Goal: Task Accomplishment & Management: Manage account settings

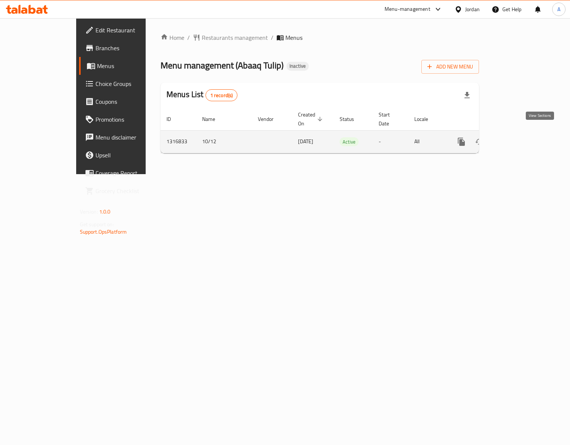
click at [524, 133] on link "enhanced table" at bounding box center [515, 142] width 18 height 18
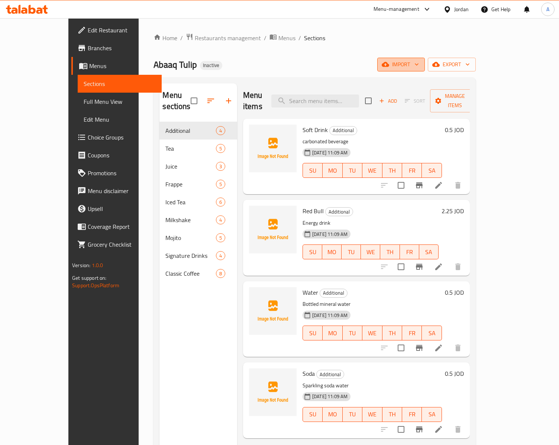
click at [419, 63] on span "import" at bounding box center [401, 64] width 36 height 9
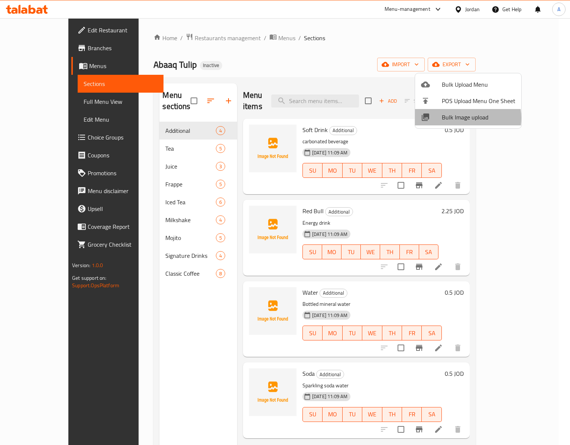
click at [463, 118] on span "Bulk Image upload" at bounding box center [479, 117] width 74 height 9
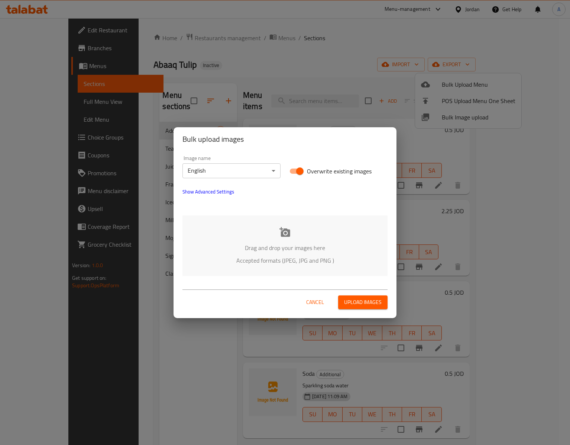
click at [271, 239] on div "Drag and drop your images here Accepted formats (JPEG, JPG and PNG )" at bounding box center [285, 245] width 205 height 61
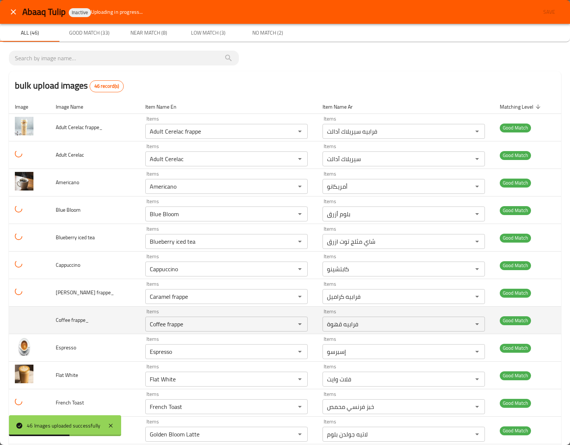
click at [121, 320] on td "Coffee frappe_" at bounding box center [95, 320] width 90 height 28
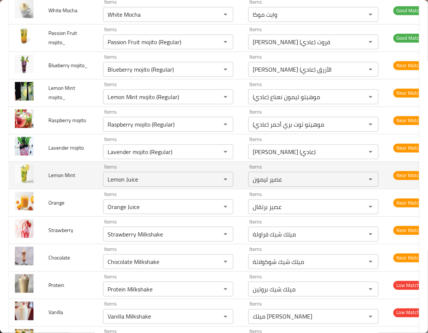
scroll to position [1004, 0]
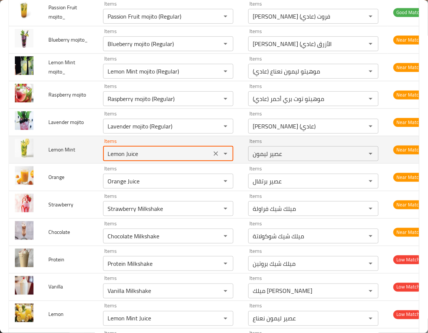
drag, startPoint x: 111, startPoint y: 195, endPoint x: 178, endPoint y: 192, distance: 67.7
click at [178, 159] on Mint "Lemon Juice" at bounding box center [157, 154] width 104 height 10
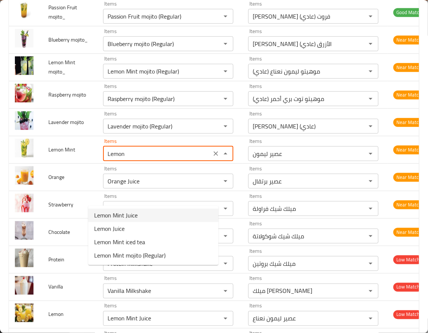
click at [145, 213] on Mint-option-0 "Lemon Mint Juice" at bounding box center [153, 215] width 130 height 13
type Mint "Lemon Mint Juice"
type Mint-ar "عصير ليمون نعناع"
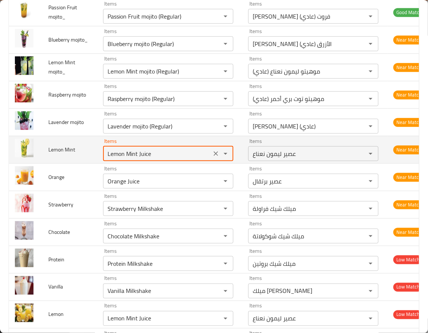
click at [105, 159] on Mint "Lemon Mint Juice" at bounding box center [157, 154] width 104 height 10
type Mint "Lemon Mint Juice"
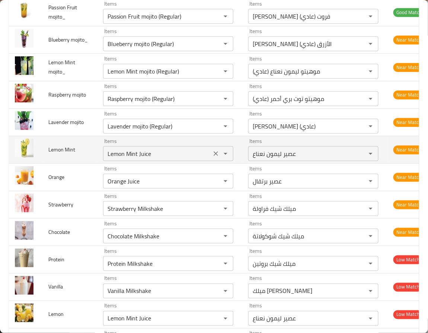
scroll to position [1122, 0]
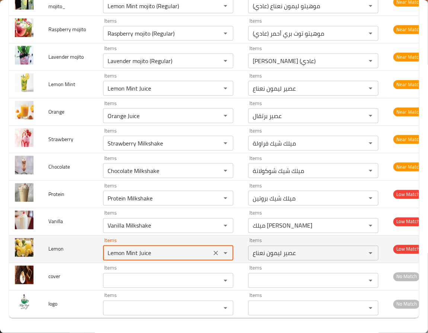
drag, startPoint x: 111, startPoint y: 242, endPoint x: 187, endPoint y: 250, distance: 76.2
click at [187, 250] on input "Lemon Mint Juice" at bounding box center [157, 253] width 104 height 10
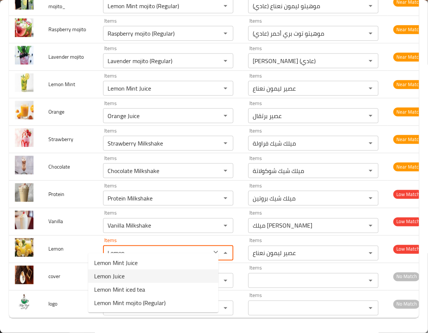
click at [125, 280] on li "Lemon Juice" at bounding box center [153, 276] width 130 height 13
type input "Lemon Juice"
type input "عصير ليمون"
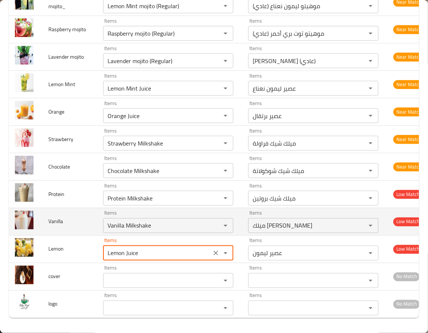
type input "Lemon Juice"
click at [76, 221] on td "Vanilla" at bounding box center [69, 222] width 55 height 28
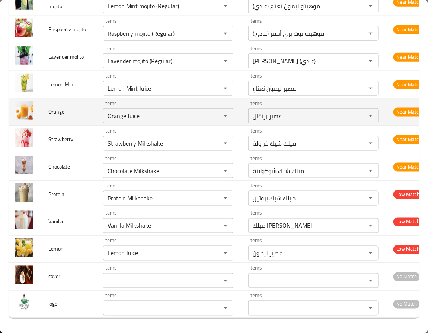
click at [58, 107] on span "Orange" at bounding box center [56, 112] width 16 height 10
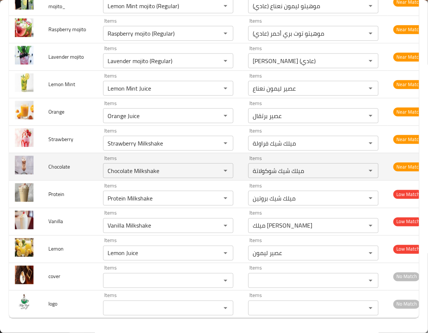
click at [66, 153] on td "Chocolate" at bounding box center [69, 167] width 55 height 28
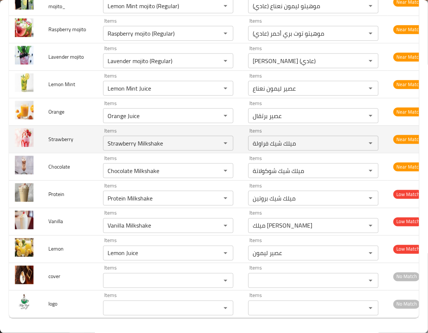
scroll to position [1066, 0]
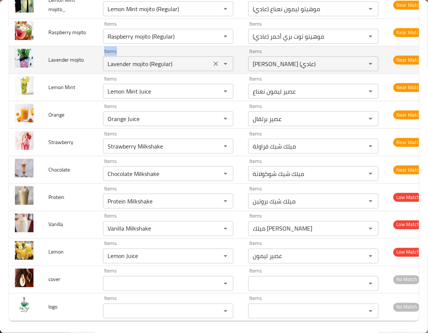
drag, startPoint x: 83, startPoint y: 106, endPoint x: 179, endPoint y: 109, distance: 96.3
click at [179, 74] on td "Items Lavender mojito (Regular) Items" at bounding box center [169, 60] width 145 height 28
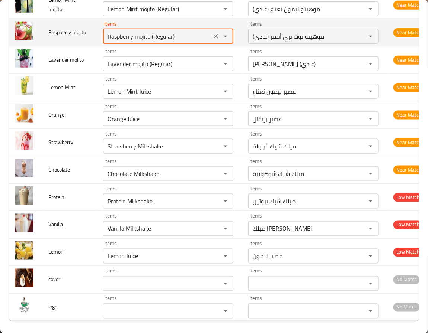
drag, startPoint x: 146, startPoint y: 81, endPoint x: 61, endPoint y: 81, distance: 84.8
click at [61, 46] on tr "Raspberry mojito Items Raspberry mojito (Regular) Items Items موهيتو توت بري أح…" at bounding box center [219, 33] width 421 height 28
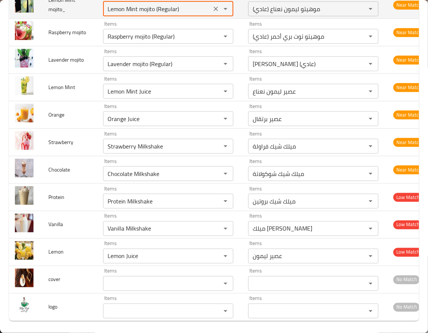
drag, startPoint x: 153, startPoint y: 47, endPoint x: 38, endPoint y: 52, distance: 114.6
click at [38, 19] on tr "Lemon Mint mojito_ Items Lemon Mint mojito (Regular) Items Items موهيتو ليمون ن…" at bounding box center [219, 5] width 421 height 28
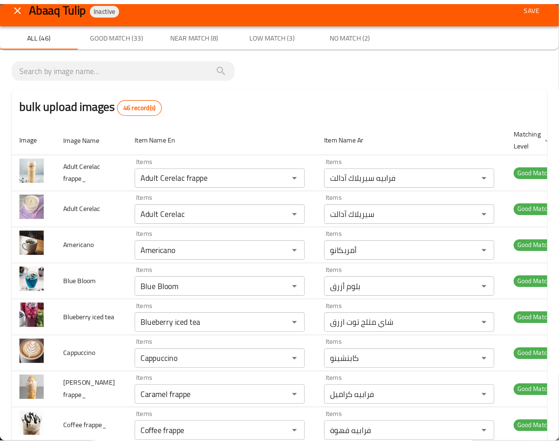
scroll to position [0, 0]
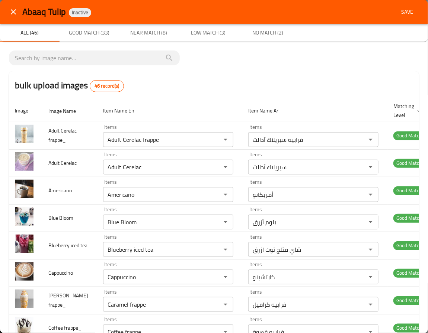
click at [398, 13] on span "Save" at bounding box center [407, 11] width 18 height 9
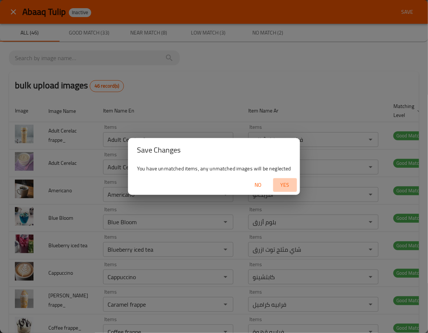
click at [287, 181] on span "Yes" at bounding box center [285, 185] width 18 height 9
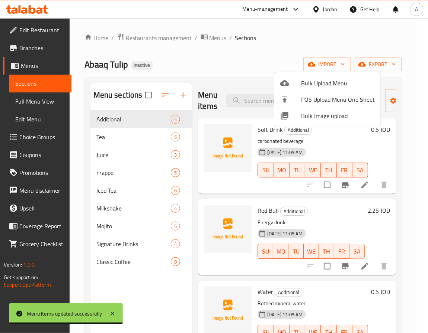
click at [125, 309] on div at bounding box center [214, 166] width 428 height 333
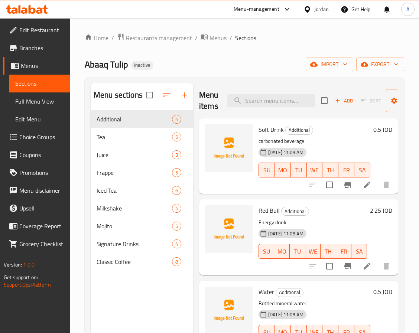
click at [125, 275] on div "Menu sections Additional 4 Tea 5 Juice 3 Frappe 5 Iced Tea 6 Milkshake 4 Mojito…" at bounding box center [142, 249] width 103 height 333
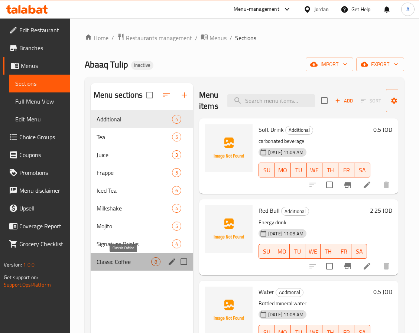
click at [125, 260] on span "Classic Coffee" at bounding box center [124, 262] width 55 height 9
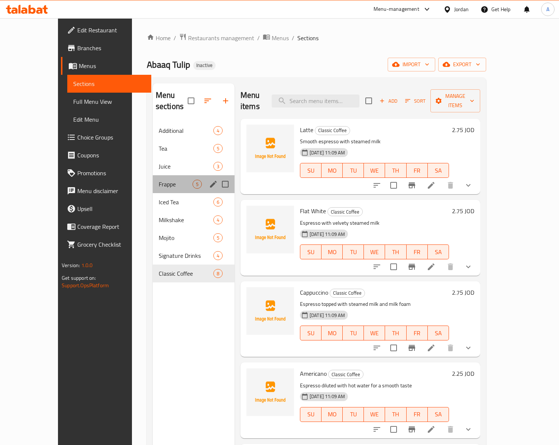
click at [153, 175] on div "Frappe 5" at bounding box center [194, 184] width 82 height 18
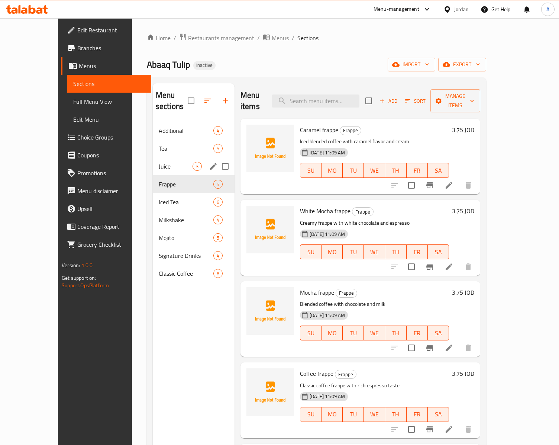
click at [159, 162] on span "Juice" at bounding box center [176, 166] width 34 height 9
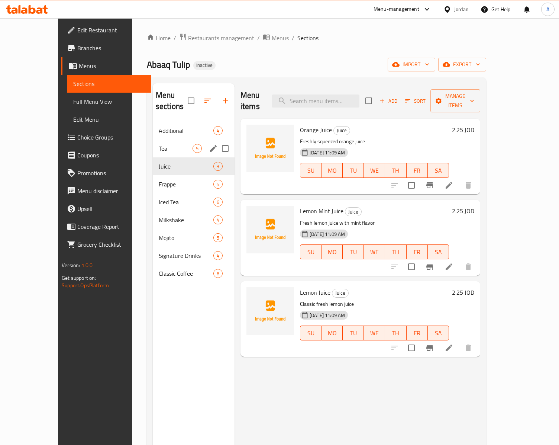
click at [155, 139] on div "Tea 5" at bounding box center [194, 148] width 82 height 18
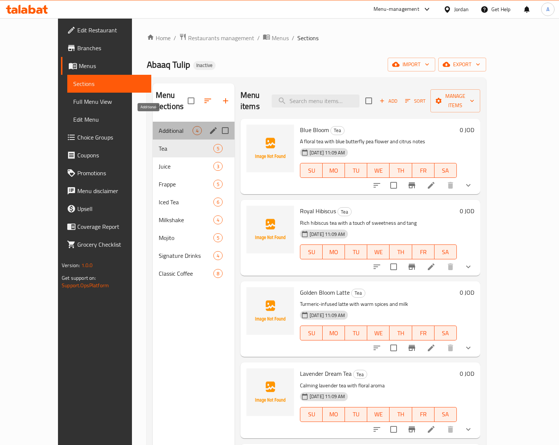
click at [159, 126] on span "Additional" at bounding box center [176, 130] width 34 height 9
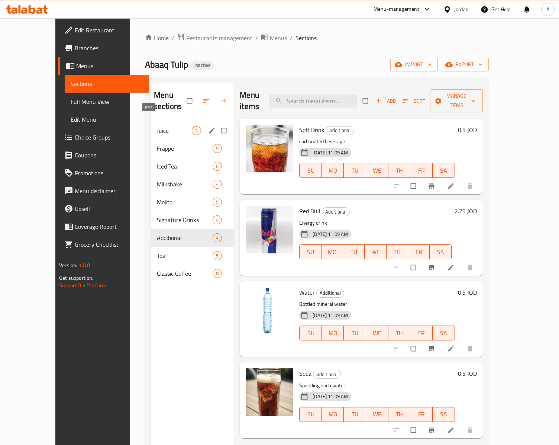
click at [157, 126] on span "Juice" at bounding box center [174, 130] width 35 height 9
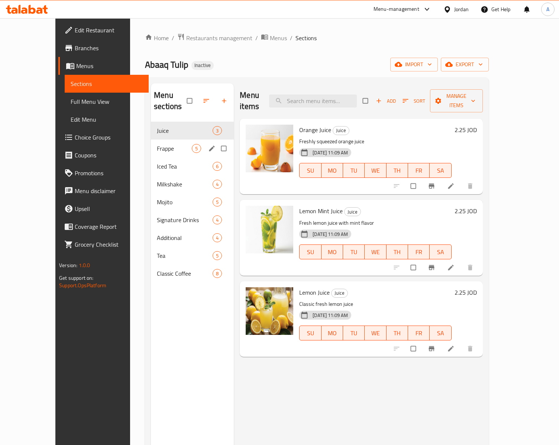
click at [158, 139] on div "Frappe 5" at bounding box center [192, 148] width 83 height 18
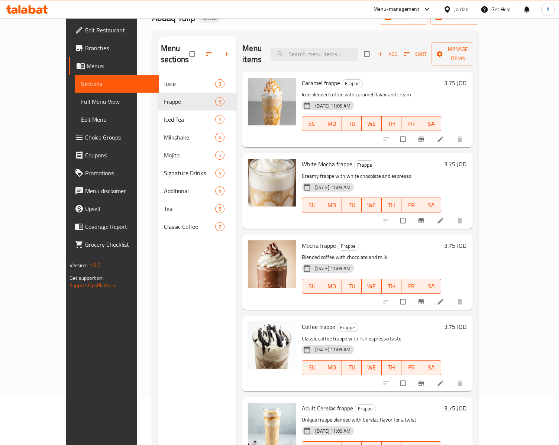
scroll to position [106, 0]
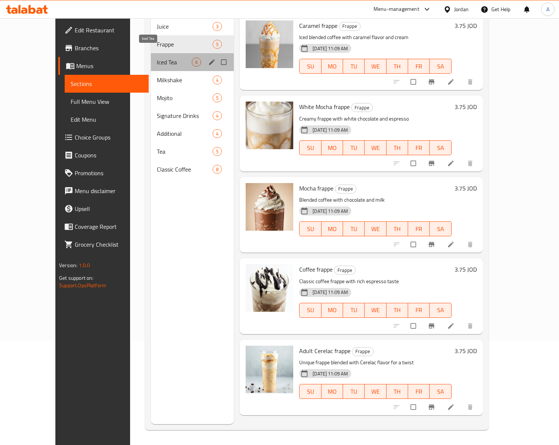
click at [157, 58] on span "Iced Tea" at bounding box center [174, 62] width 35 height 9
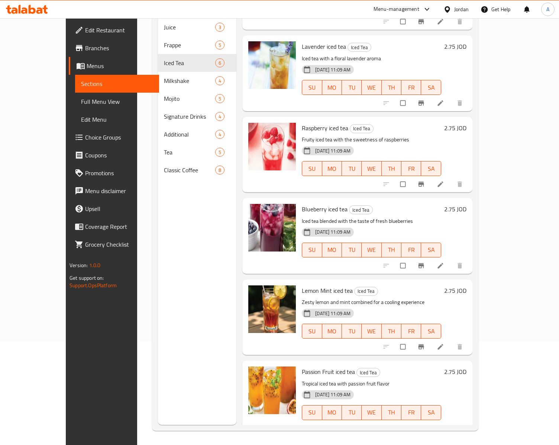
scroll to position [106, 0]
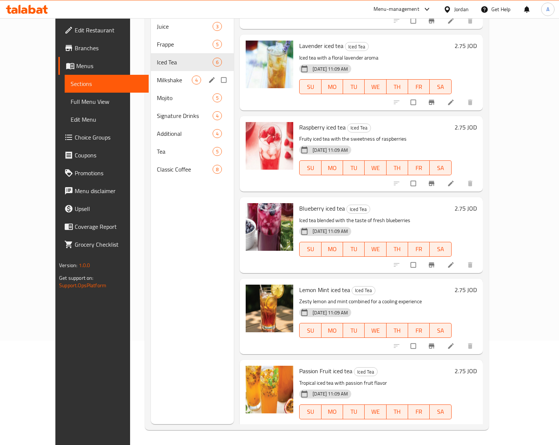
click at [151, 71] on div "Milkshake 4" at bounding box center [192, 80] width 83 height 18
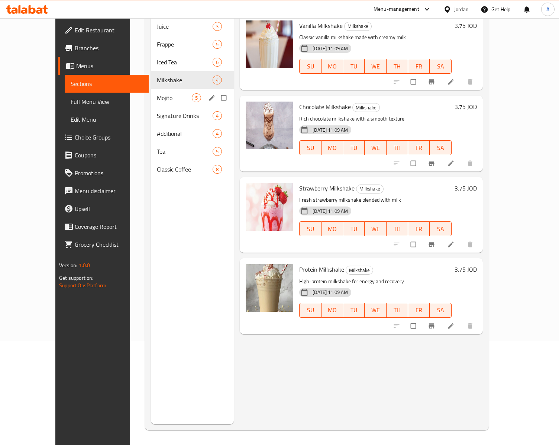
click at [151, 89] on div "Mojito 5" at bounding box center [192, 98] width 83 height 18
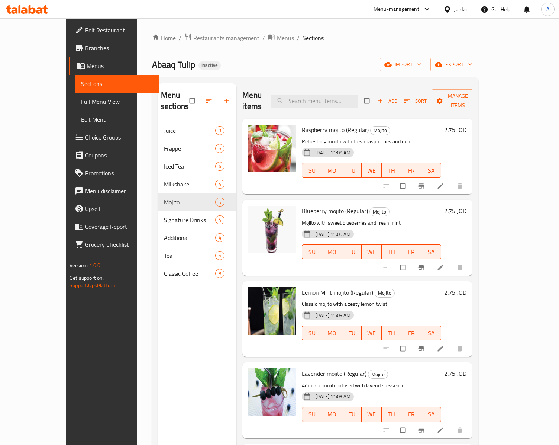
scroll to position [106, 0]
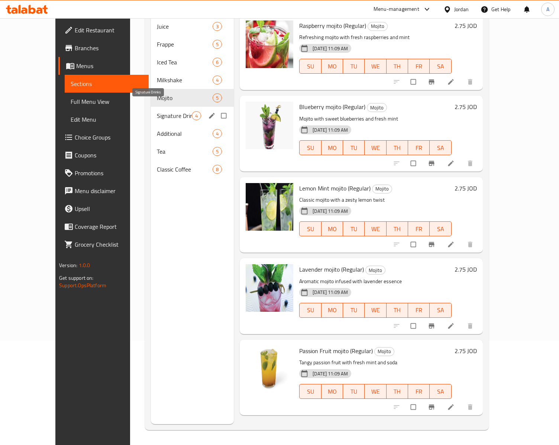
click at [157, 111] on span "Signature Drinks" at bounding box center [174, 115] width 35 height 9
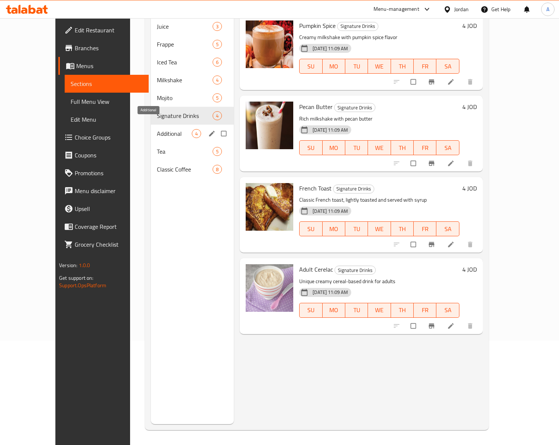
click at [157, 129] on span "Additional" at bounding box center [174, 133] width 35 height 9
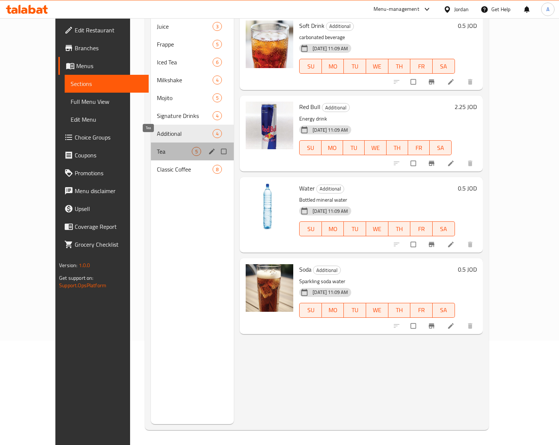
click at [157, 147] on span "Tea" at bounding box center [174, 151] width 35 height 9
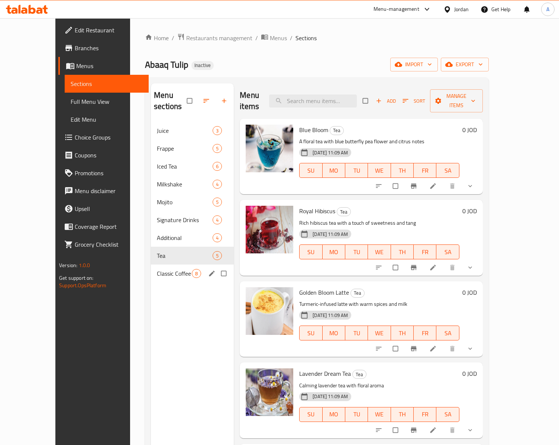
click at [151, 268] on div "Classic Coffee 8" at bounding box center [192, 273] width 83 height 18
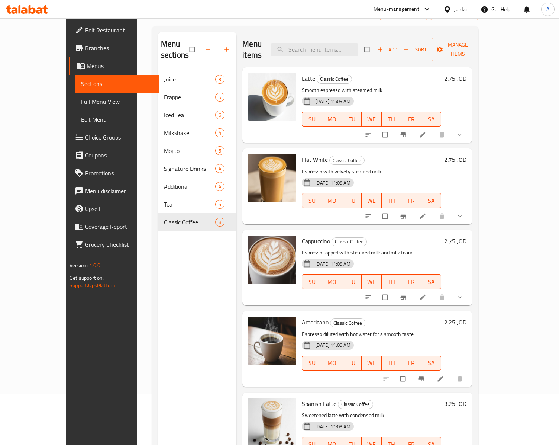
scroll to position [106, 0]
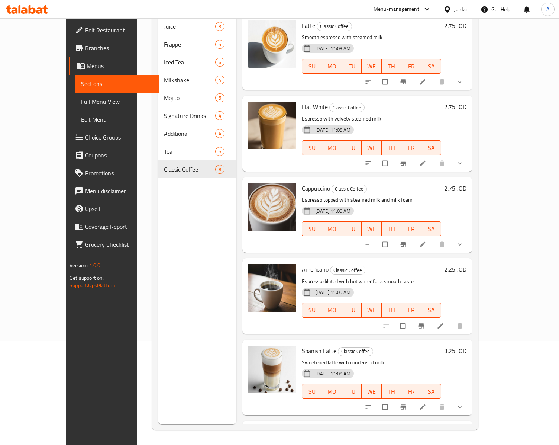
click at [81, 101] on span "Full Menu View" at bounding box center [117, 101] width 72 height 9
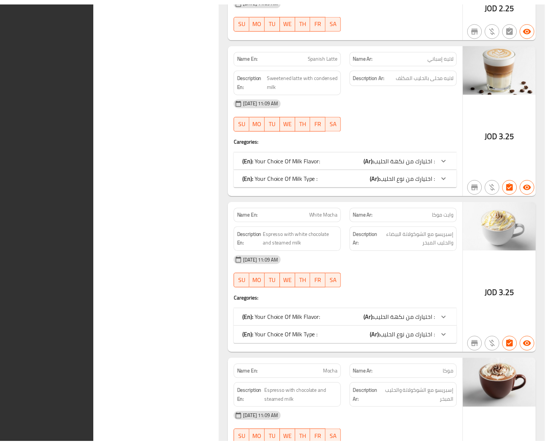
scroll to position [5110, 0]
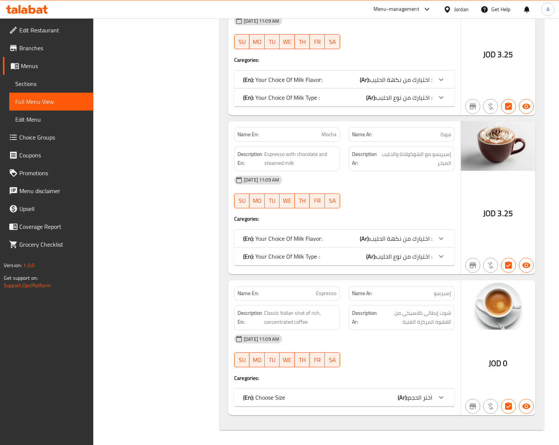
click at [45, 33] on span "Edit Restaurant" at bounding box center [53, 30] width 68 height 9
